Goal: Navigation & Orientation: Find specific page/section

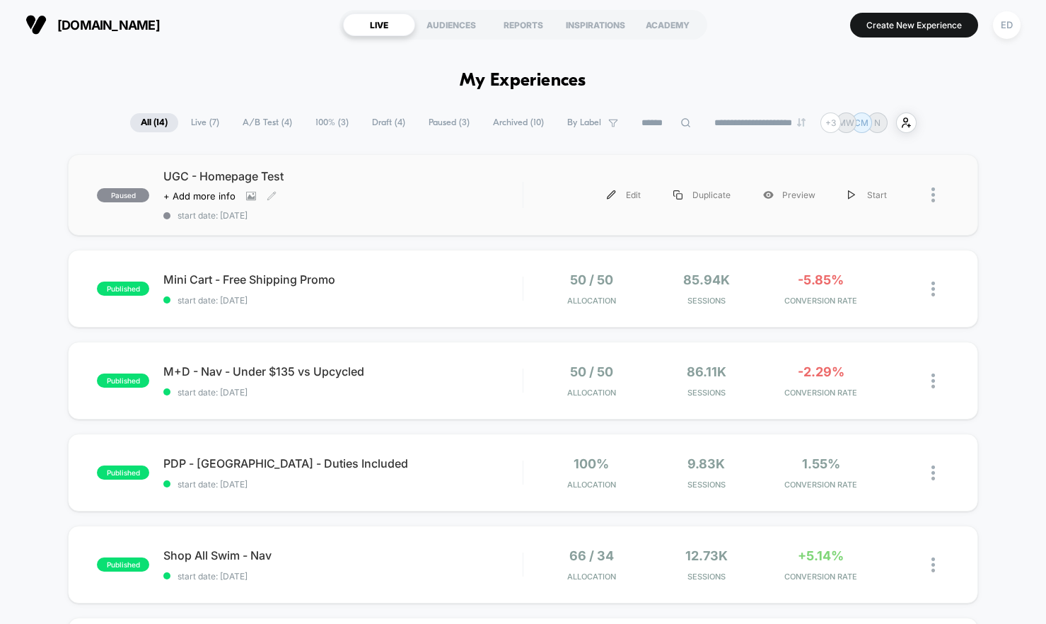
click at [446, 204] on div "UGC - Homepage Test Click to view images Click to edit experience details + Add…" at bounding box center [342, 195] width 359 height 52
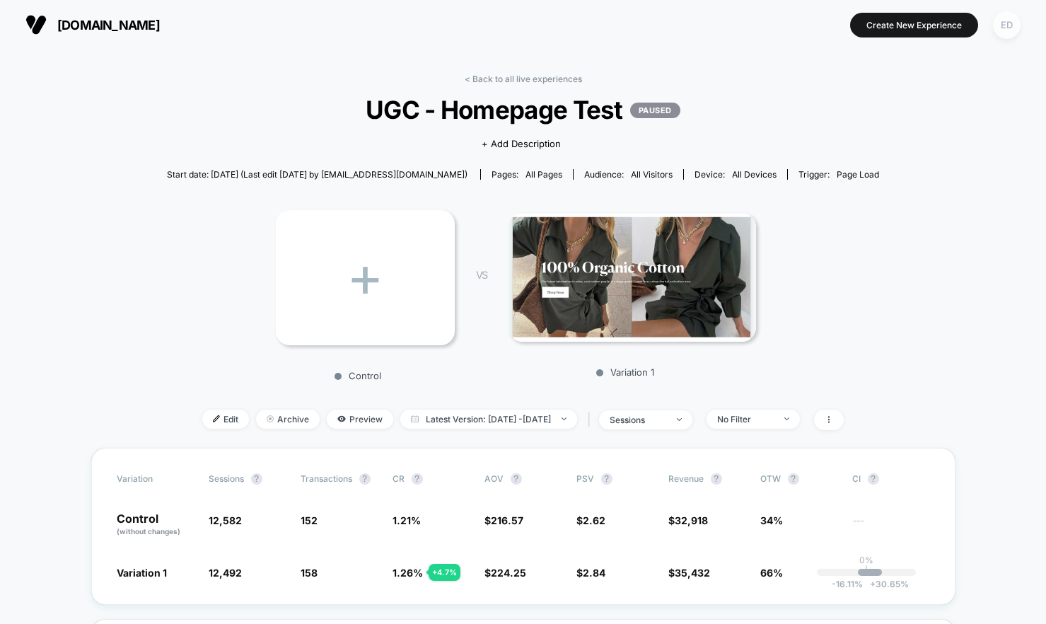
click at [999, 28] on div "ED" at bounding box center [1007, 25] width 28 height 28
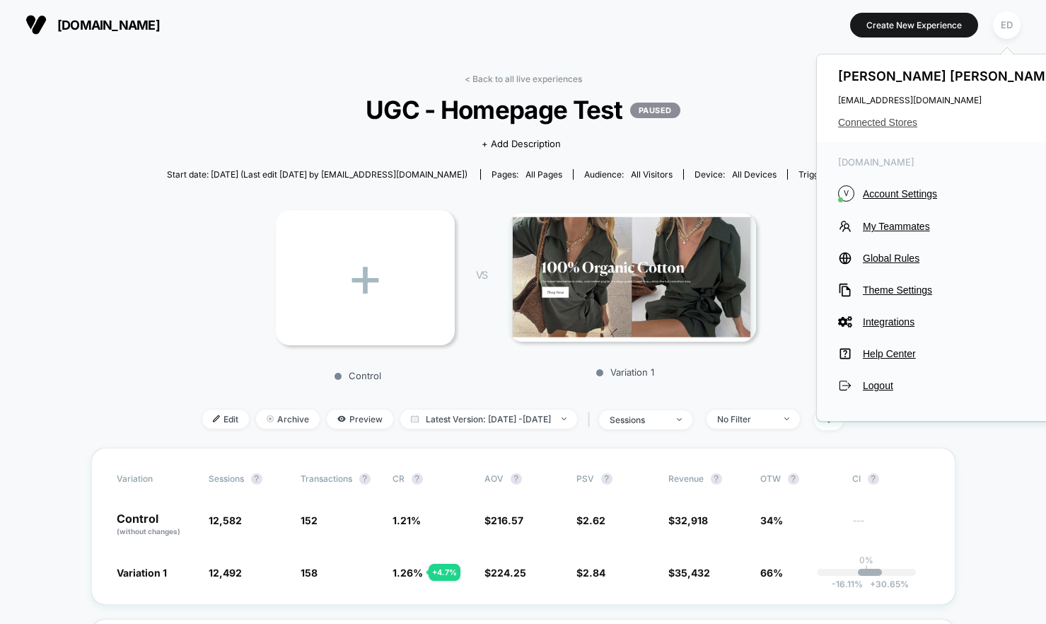
click at [873, 123] on span "Connected Stores" at bounding box center [949, 122] width 223 height 11
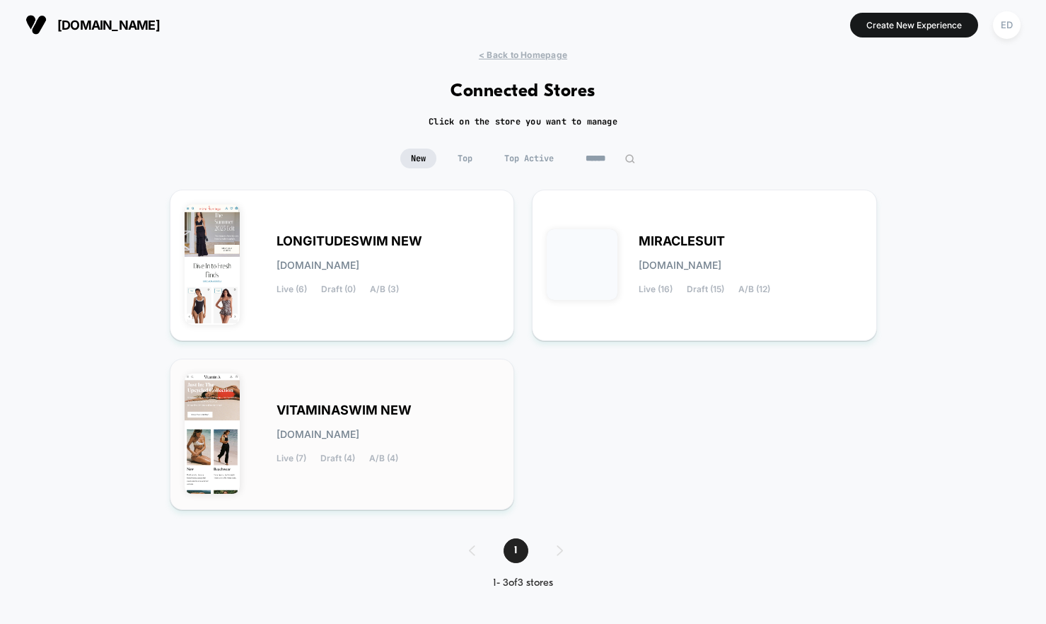
click at [395, 405] on span "VITAMINASWIM NEW" at bounding box center [344, 410] width 135 height 10
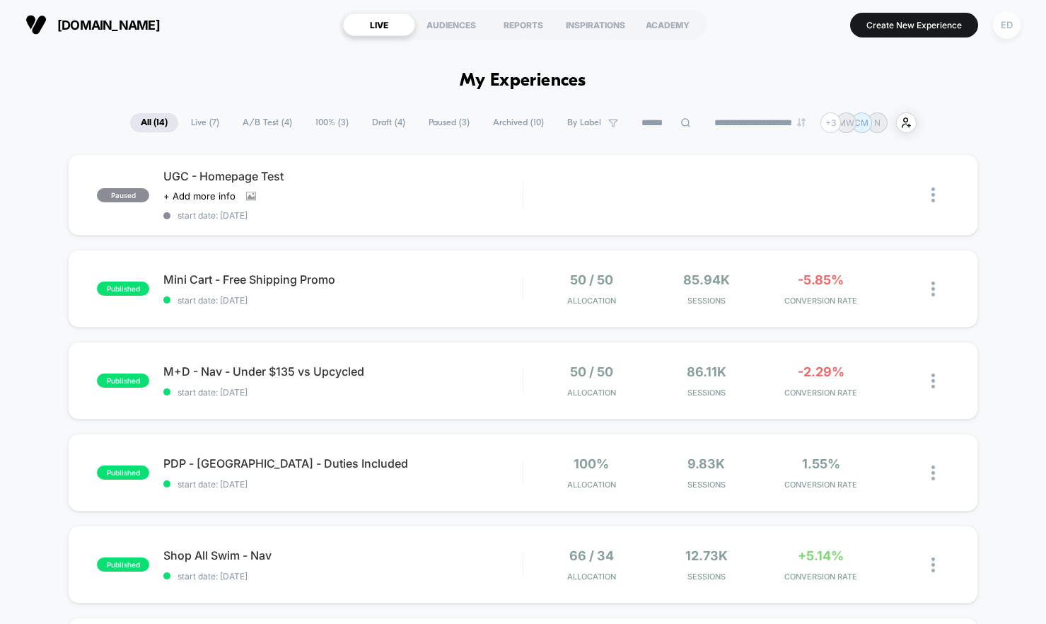
click at [1008, 28] on div "ED" at bounding box center [1007, 25] width 28 height 28
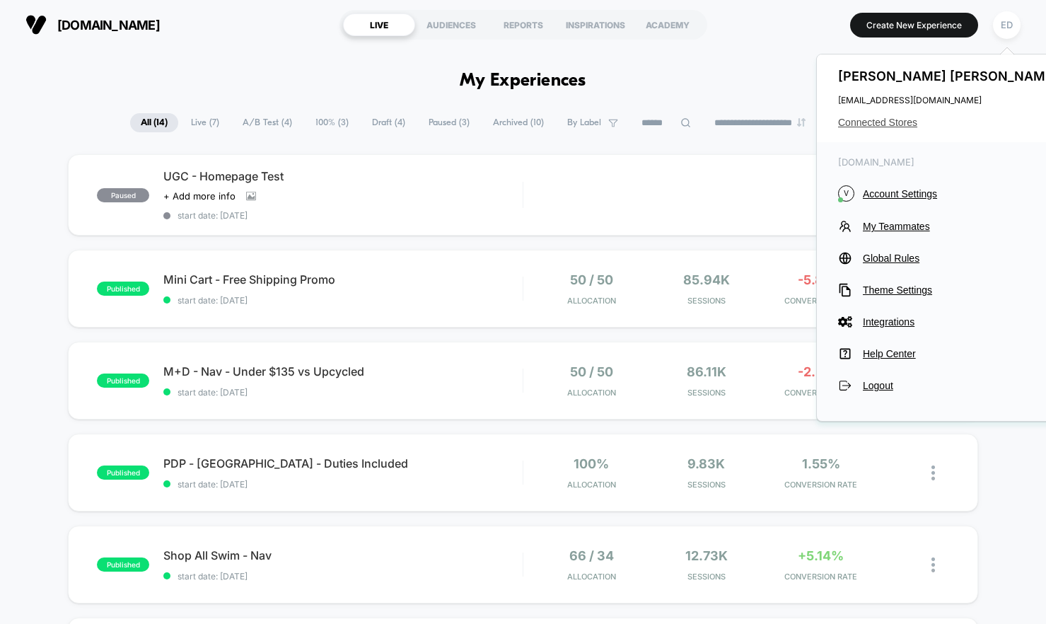
click at [888, 122] on span "Connected Stores" at bounding box center [949, 122] width 223 height 11
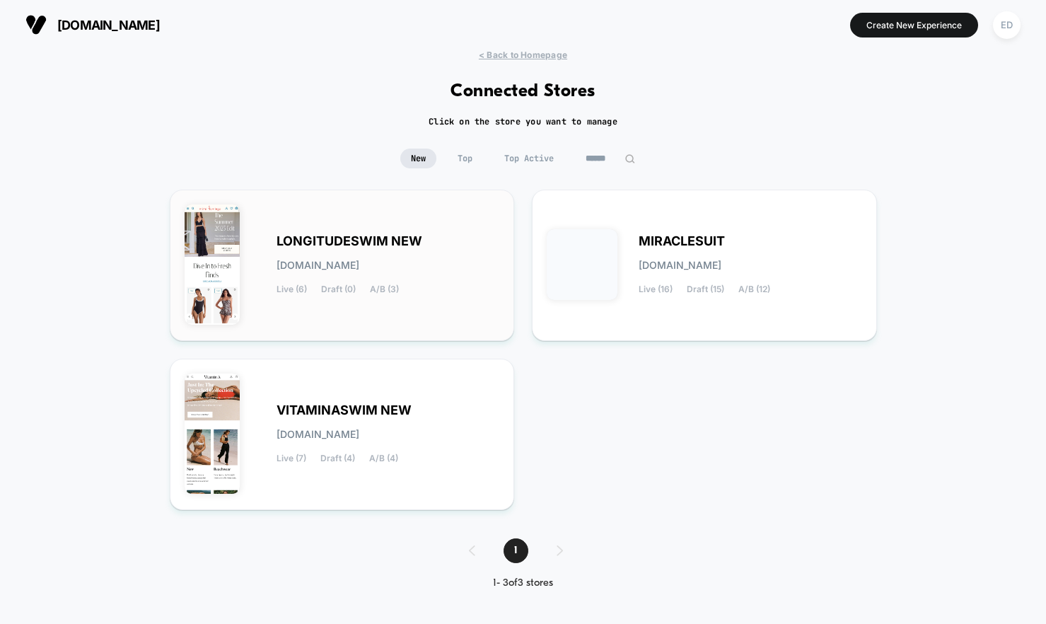
click at [441, 231] on div "LONGITUDESWIM NEW [DOMAIN_NAME] Live (6) Draft (0) A/B (3)" at bounding box center [342, 265] width 315 height 122
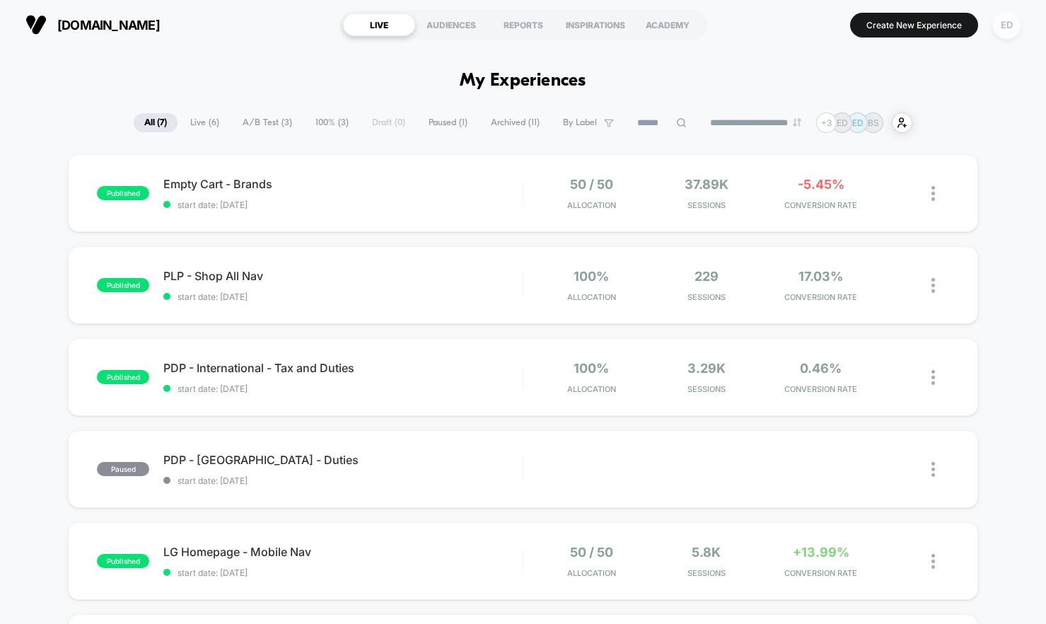
click at [1008, 32] on div "ED" at bounding box center [1007, 25] width 28 height 28
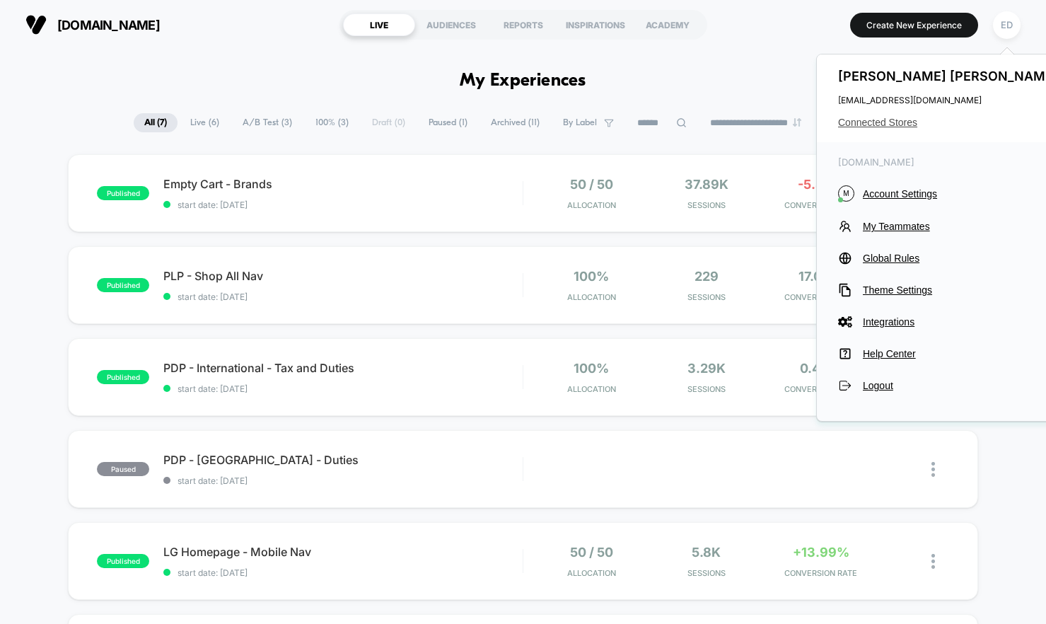
click at [890, 121] on span "Connected Stores" at bounding box center [949, 122] width 223 height 11
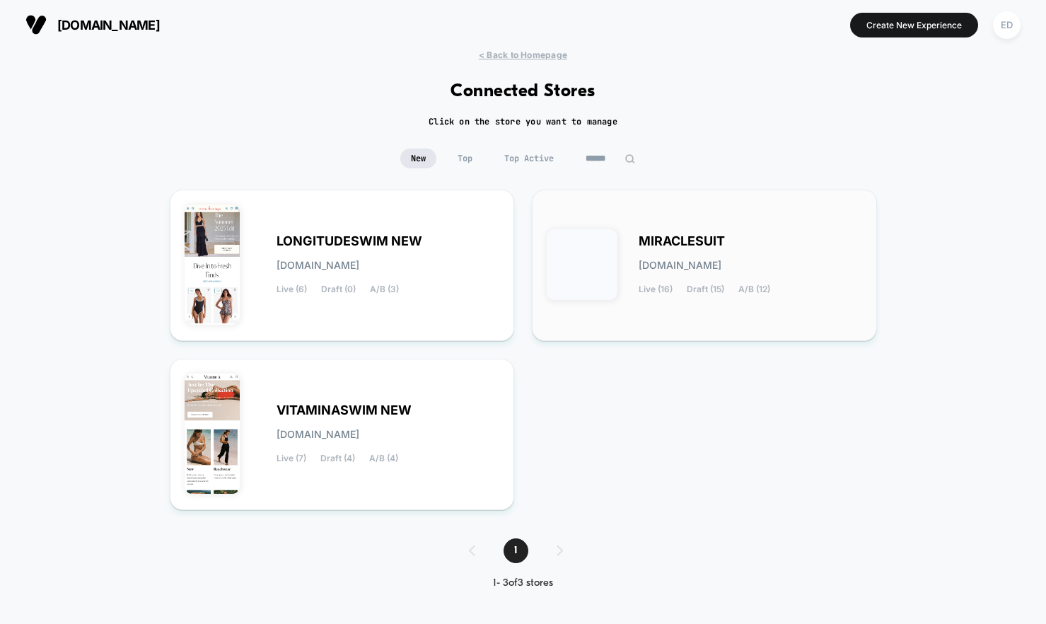
click at [755, 237] on div "MIRACLESUIT [DOMAIN_NAME] Live (16) Draft (15) A/B (12)" at bounding box center [750, 265] width 223 height 58
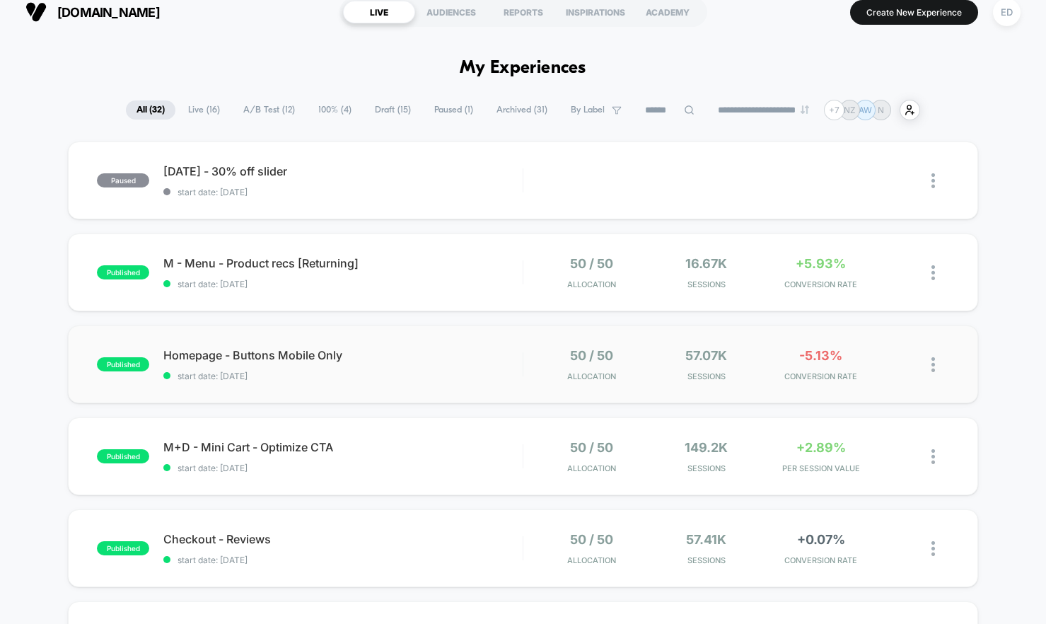
scroll to position [13, 0]
